Goal: Use online tool/utility: Utilize a website feature to perform a specific function

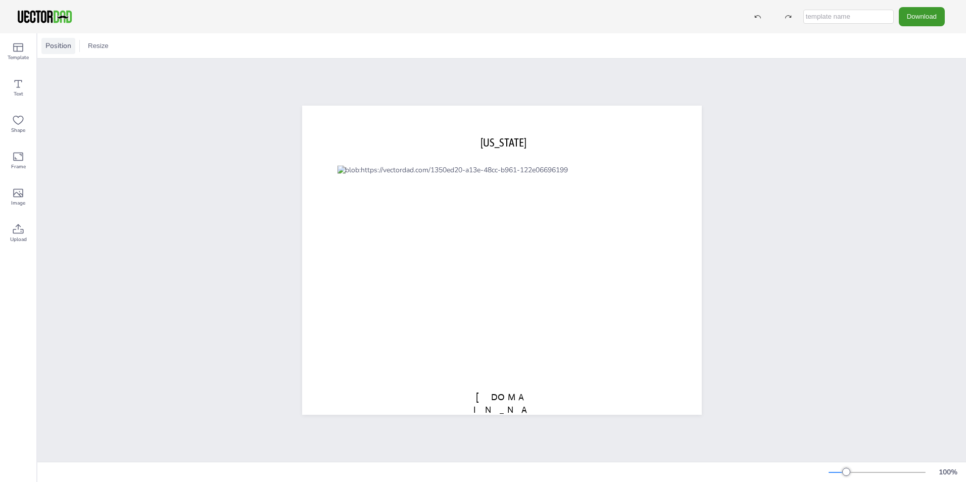
click at [62, 45] on span "Position" at bounding box center [58, 46] width 30 height 10
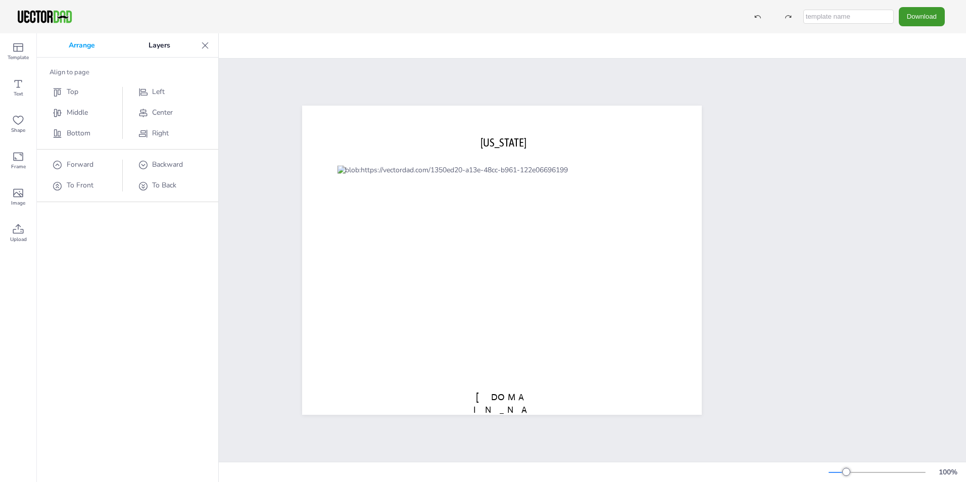
click at [63, 45] on p "Arrange" at bounding box center [82, 45] width 80 height 24
click at [157, 47] on p "Layers" at bounding box center [159, 45] width 75 height 24
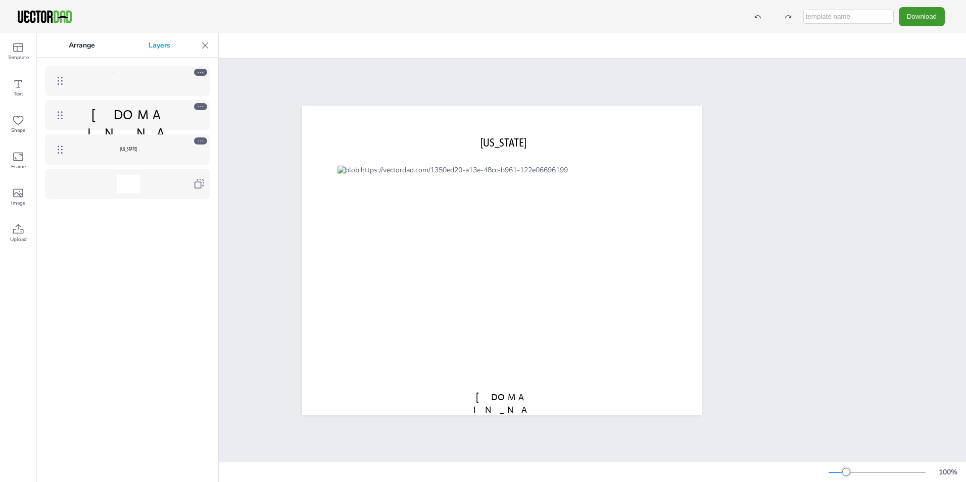
click at [156, 45] on p "Layers" at bounding box center [159, 45] width 75 height 24
click at [93, 47] on p "Arrange" at bounding box center [82, 45] width 80 height 24
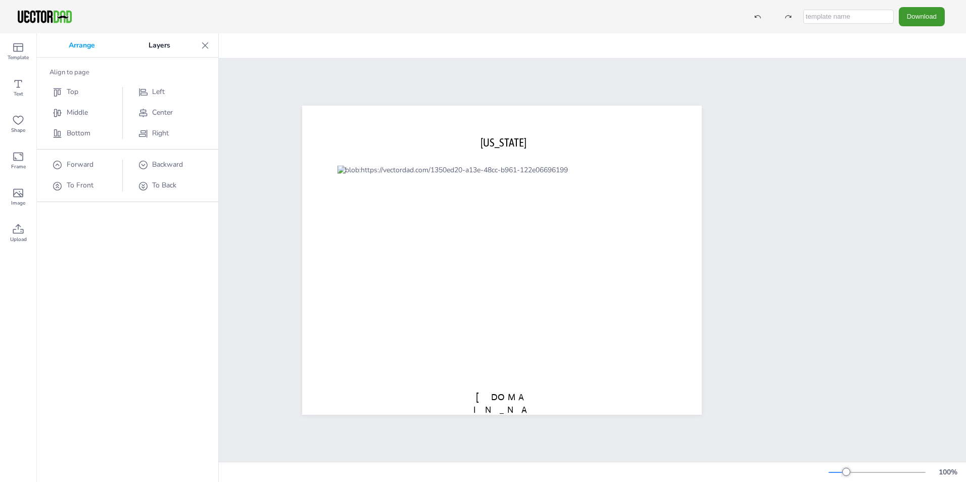
click at [205, 45] on icon at bounding box center [205, 45] width 7 height 7
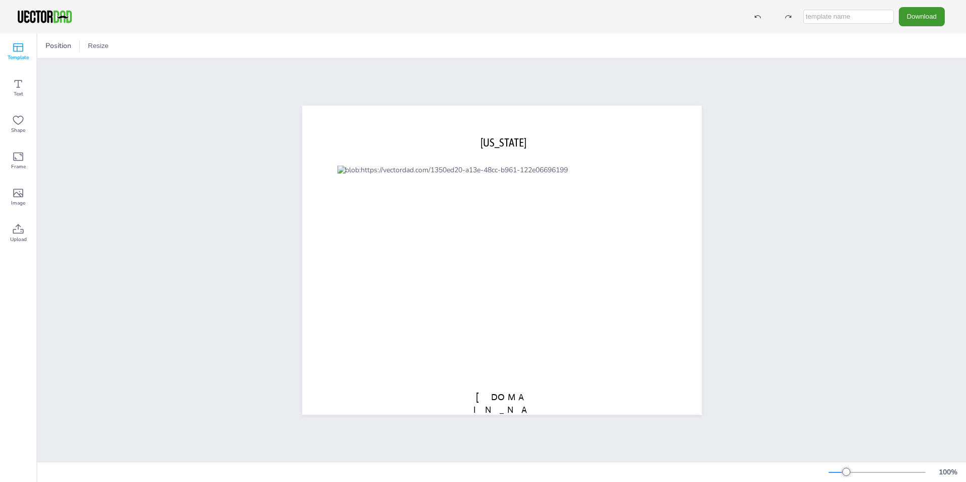
click at [23, 48] on icon at bounding box center [18, 47] width 12 height 12
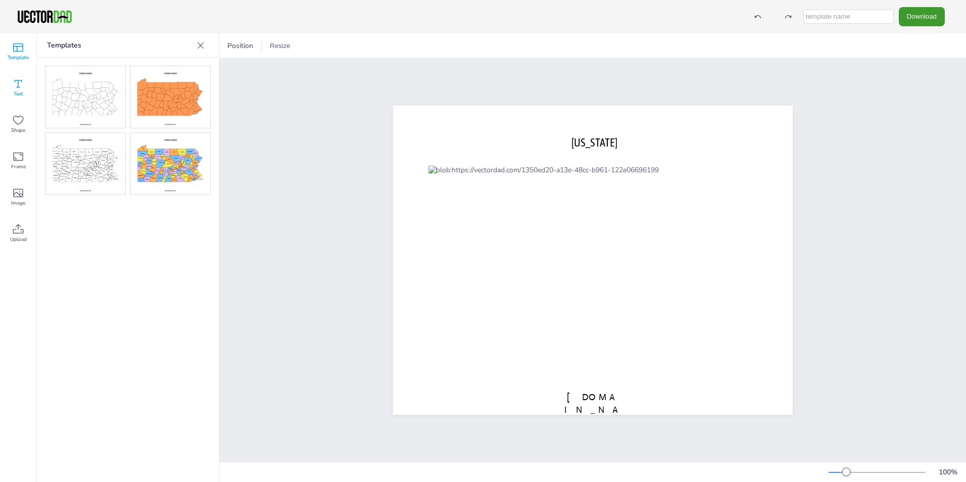
click at [22, 85] on icon at bounding box center [18, 84] width 12 height 12
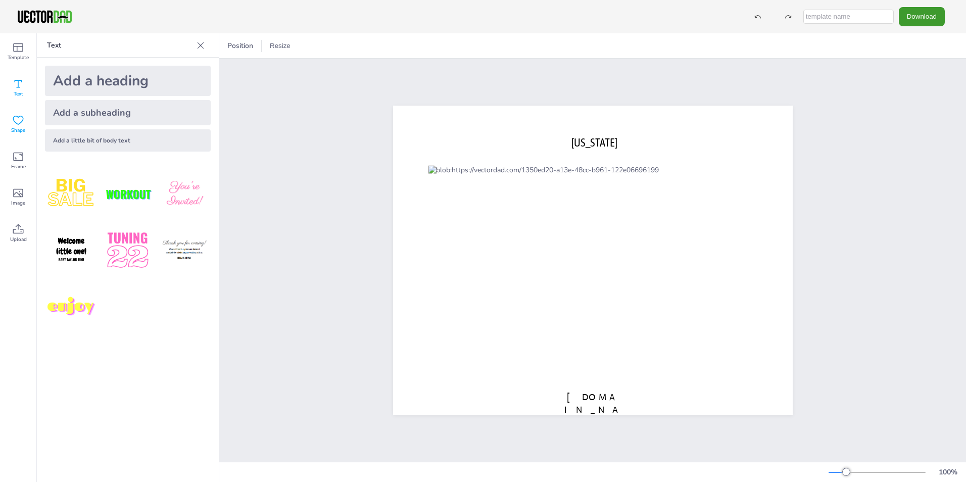
click at [24, 124] on div "Shape" at bounding box center [18, 124] width 36 height 36
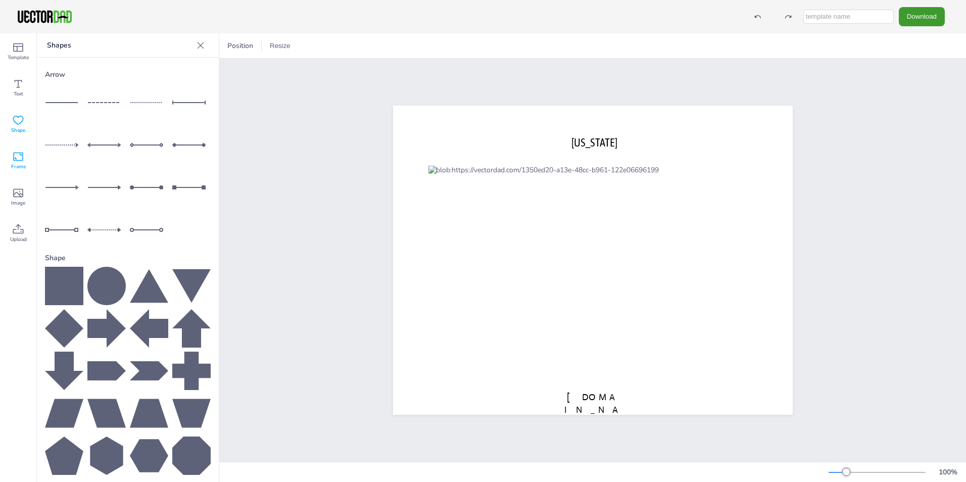
click at [19, 155] on icon at bounding box center [18, 157] width 12 height 12
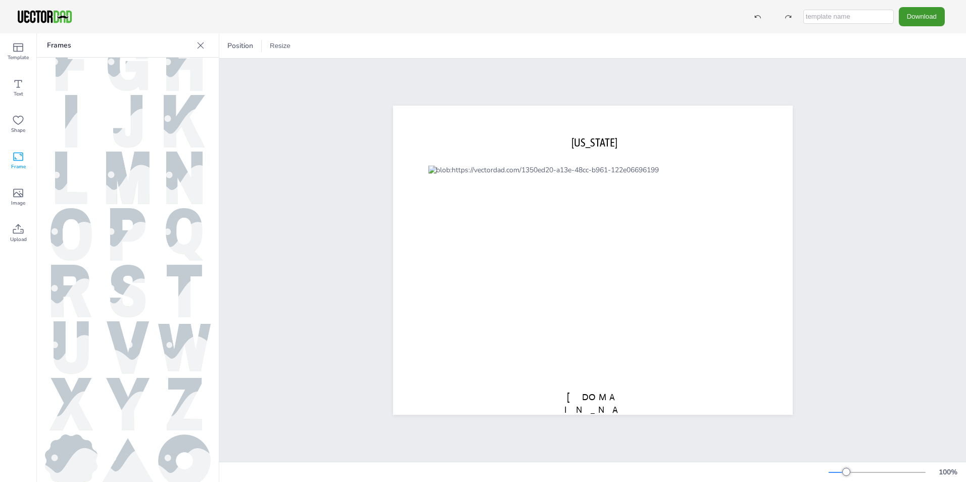
scroll to position [345, 0]
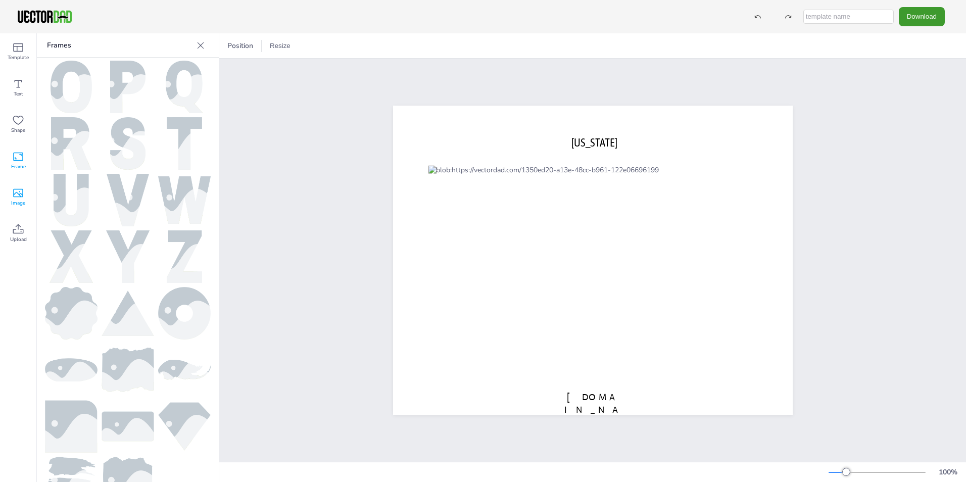
click at [18, 194] on icon at bounding box center [18, 193] width 12 height 12
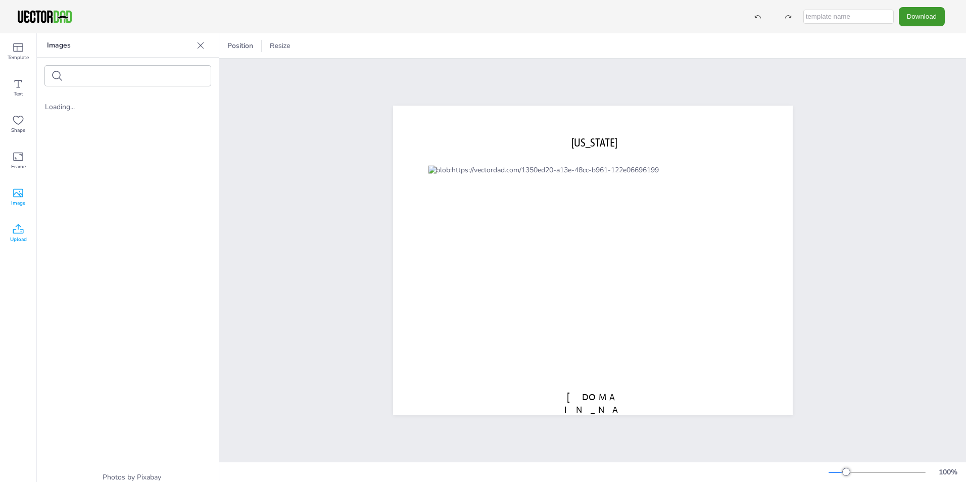
click at [18, 232] on icon at bounding box center [18, 229] width 12 height 12
click at [19, 196] on icon at bounding box center [18, 193] width 12 height 12
click at [22, 47] on icon at bounding box center [18, 47] width 12 height 12
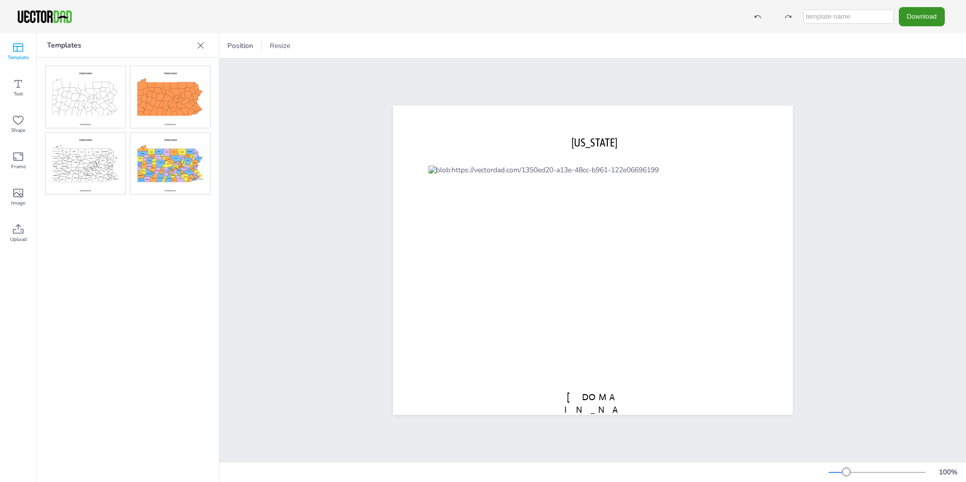
click at [930, 14] on button "Download" at bounding box center [922, 16] width 46 height 19
click at [907, 82] on li "JPG" at bounding box center [924, 82] width 83 height 21
